Goal: Check status: Check status

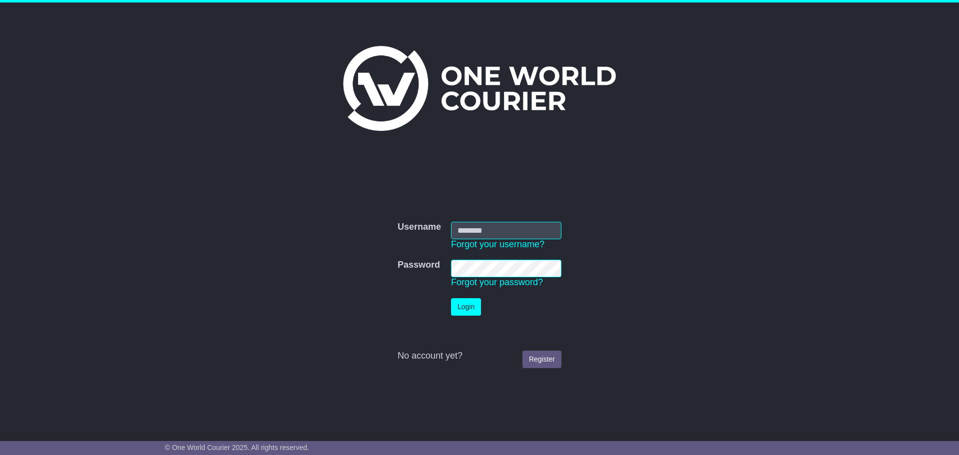
type input "**********"
click at [473, 306] on button "Login" at bounding box center [466, 306] width 30 height 17
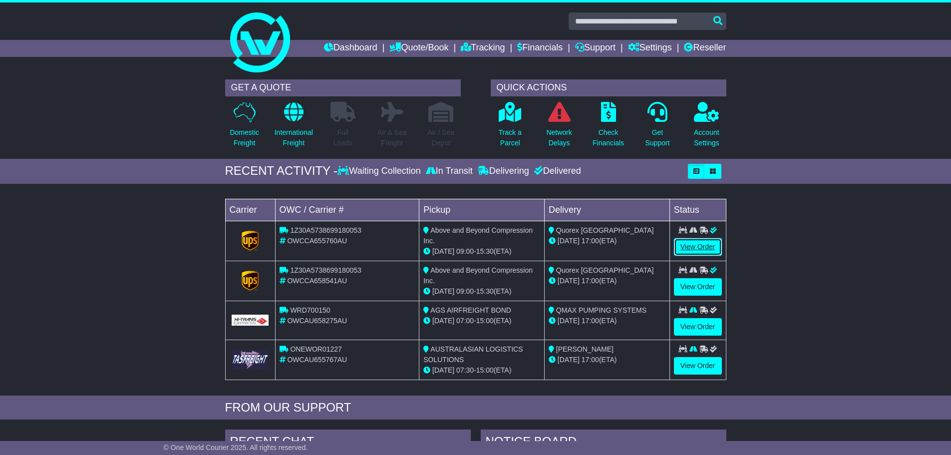
click at [700, 246] on link "View Order" at bounding box center [698, 246] width 48 height 17
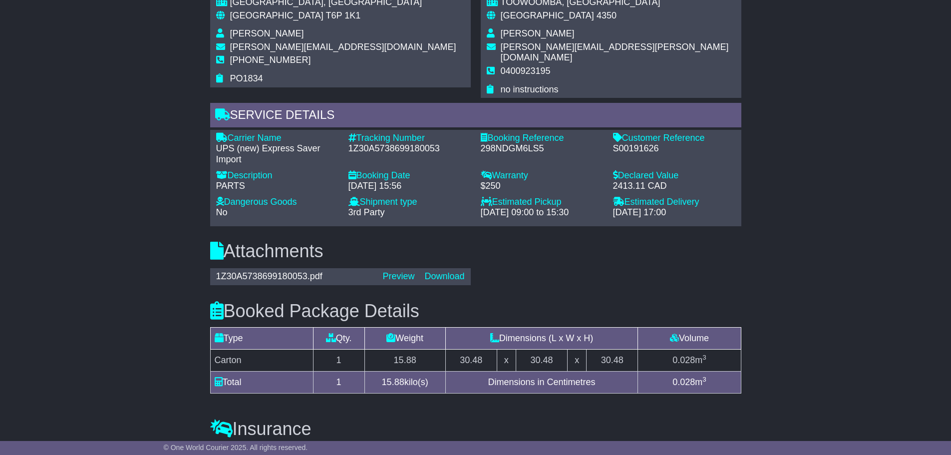
scroll to position [699, 0]
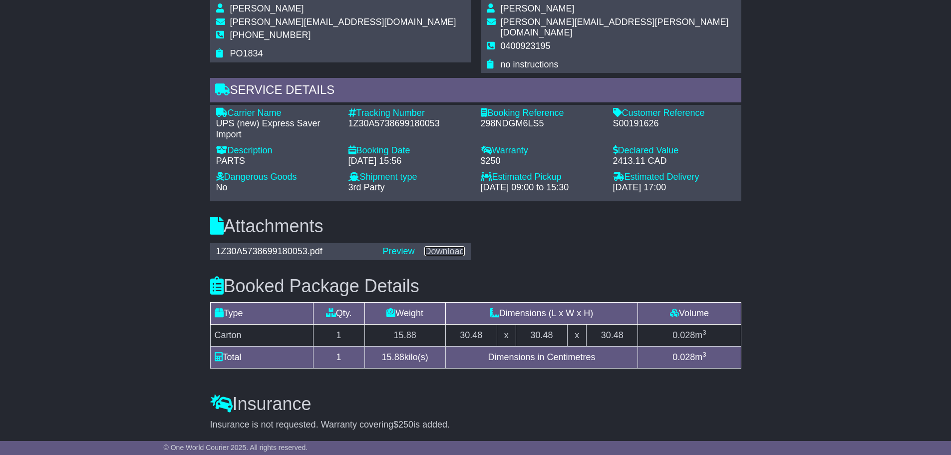
click at [434, 246] on link "Download" at bounding box center [444, 251] width 40 height 10
click at [411, 118] on div "1Z30A5738699180053" at bounding box center [410, 123] width 122 height 11
copy div "1Z30A5738699180053"
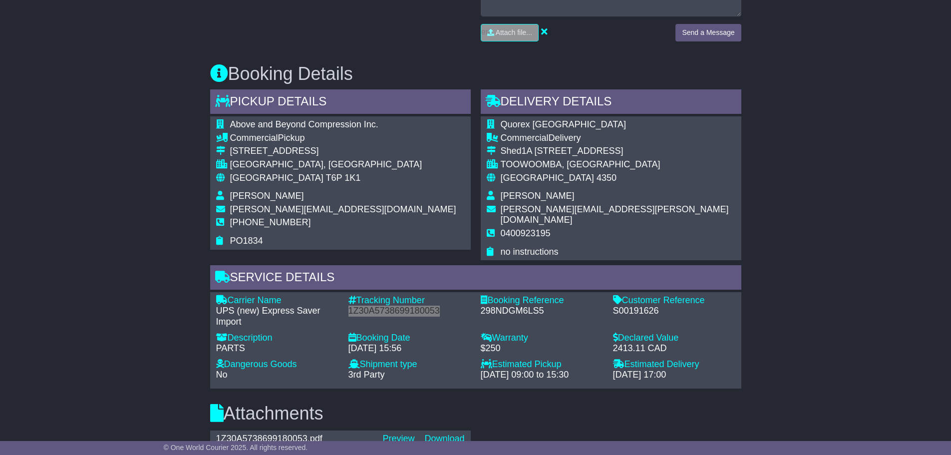
scroll to position [499, 0]
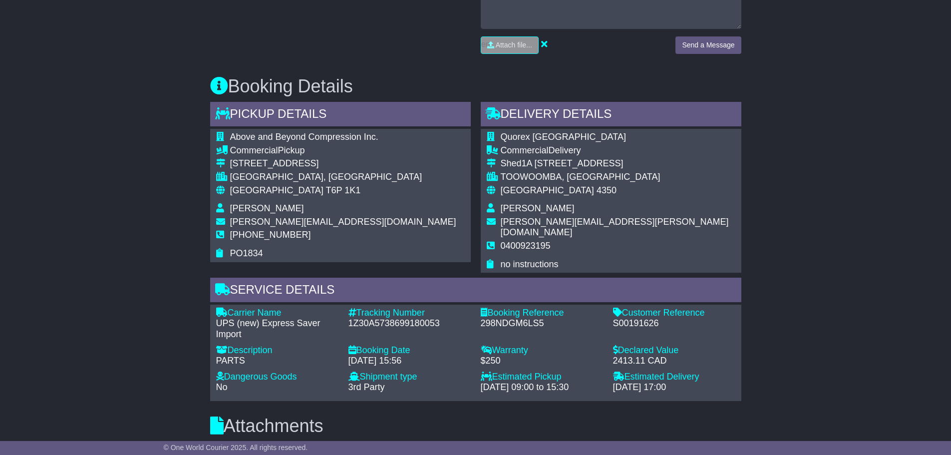
click at [647, 308] on div "Customer Reference" at bounding box center [674, 313] width 122 height 11
click at [650, 318] on div "S00191626" at bounding box center [674, 323] width 122 height 11
copy div "S00191626"
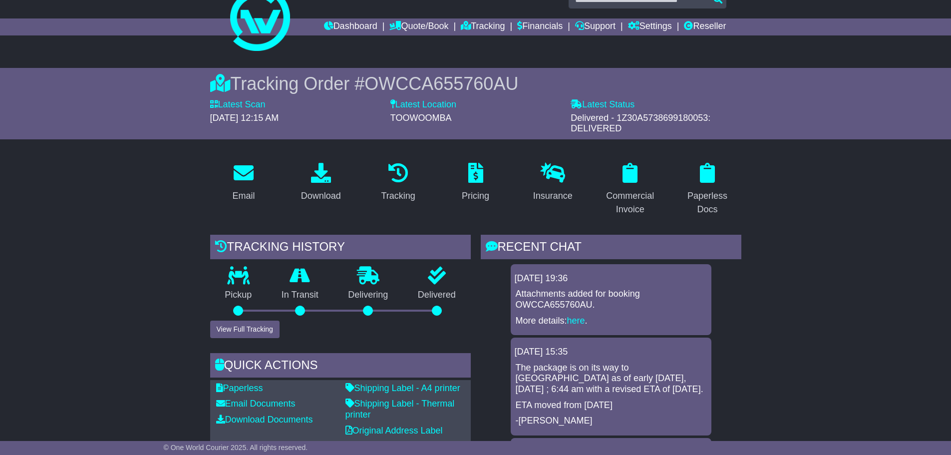
scroll to position [0, 0]
